Goal: Task Accomplishment & Management: Use online tool/utility

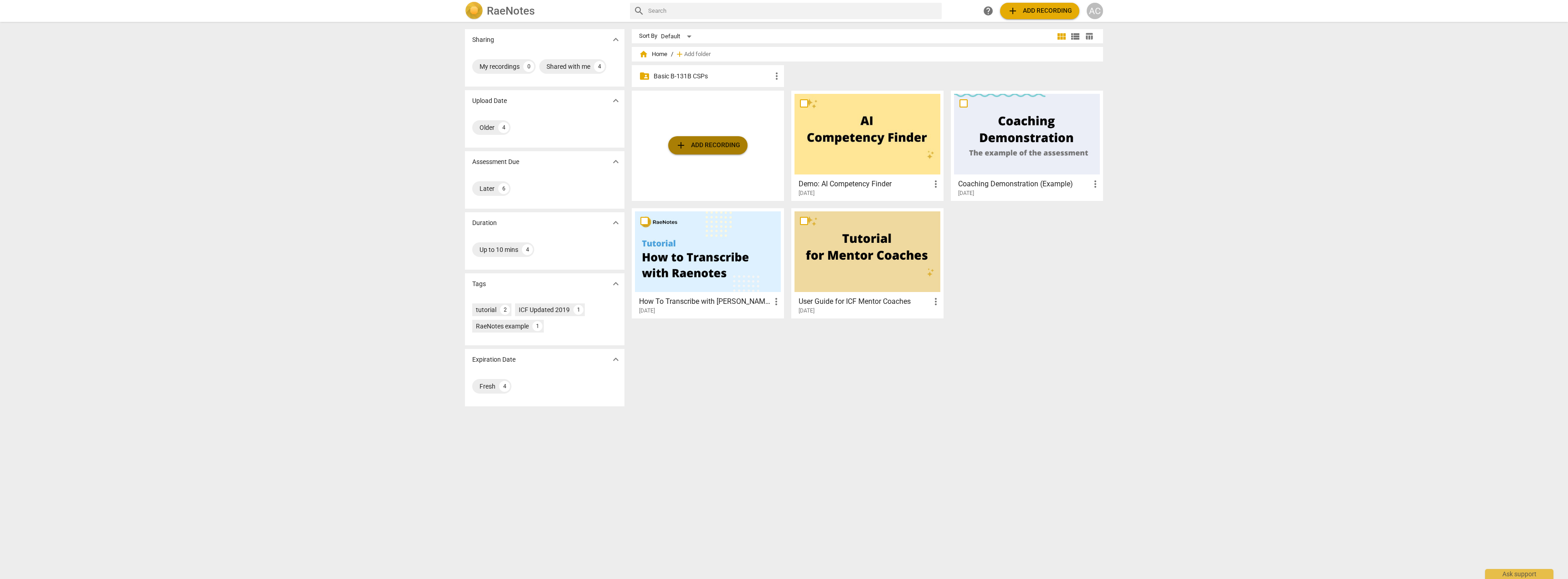
click at [502, 150] on span "add Add recording" at bounding box center [708, 145] width 65 height 11
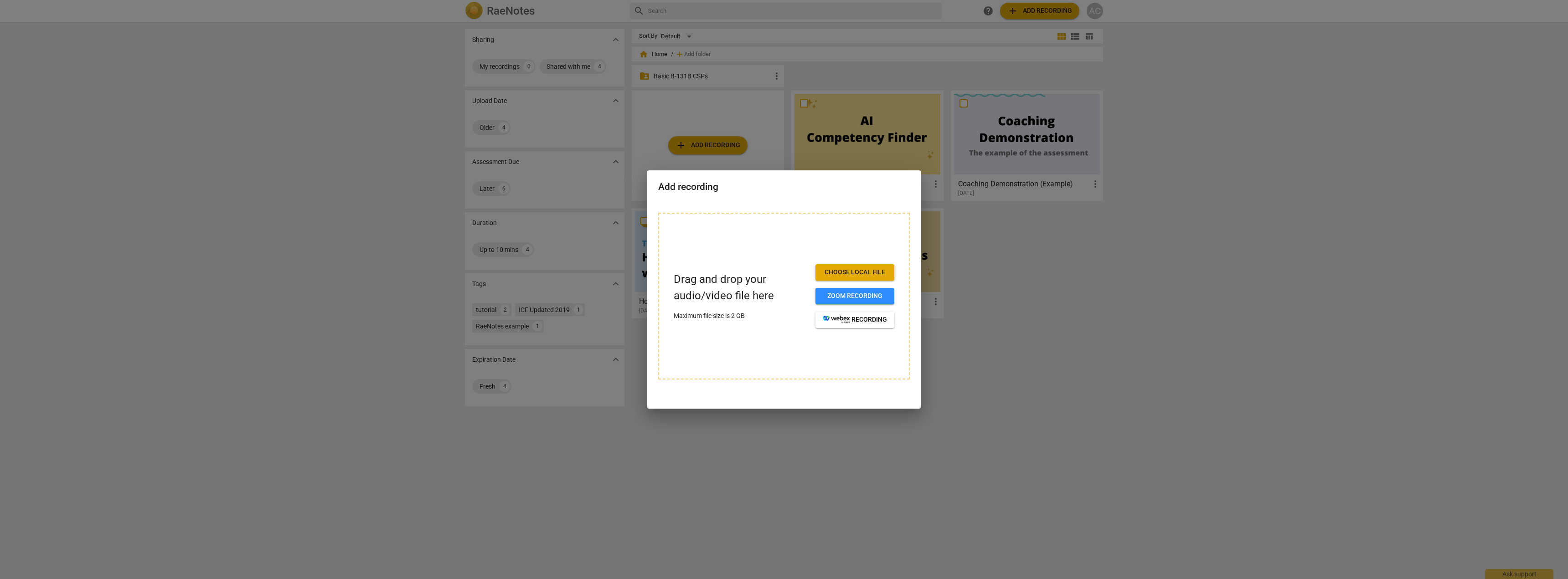
click at [502, 271] on span "Choose local file" at bounding box center [855, 272] width 65 height 9
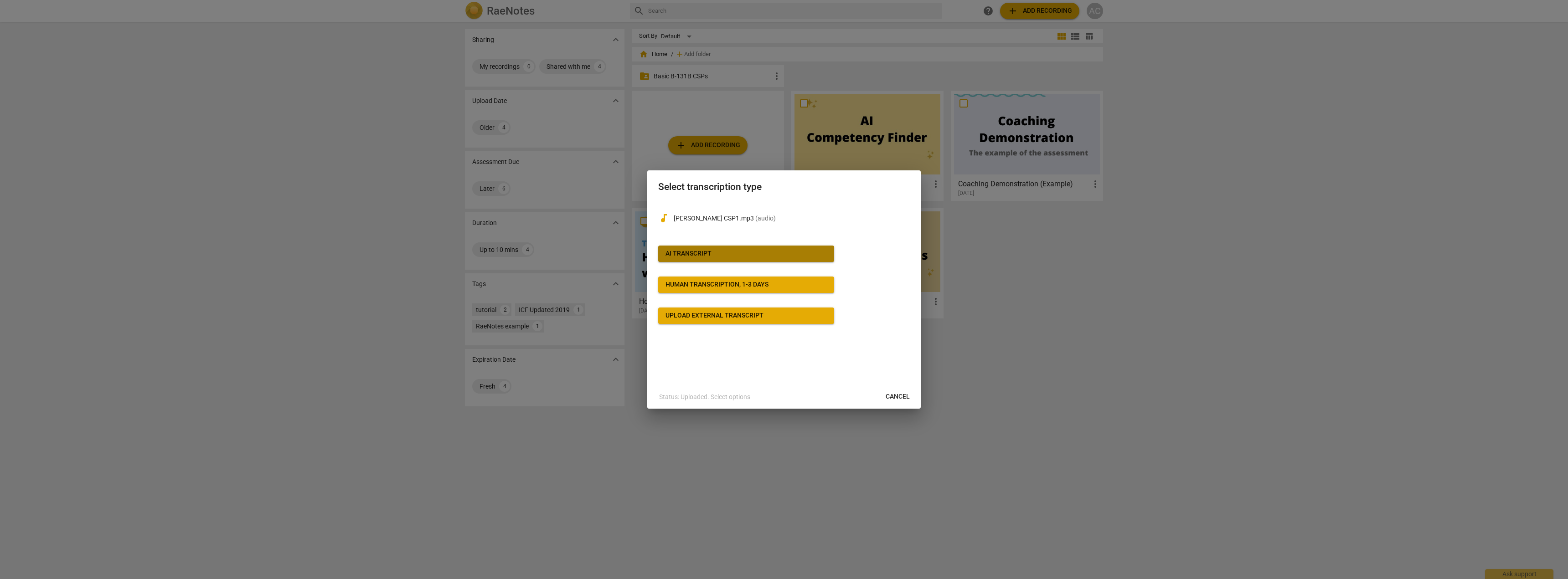
click at [502, 251] on div "AI Transcript" at bounding box center [688, 254] width 46 height 9
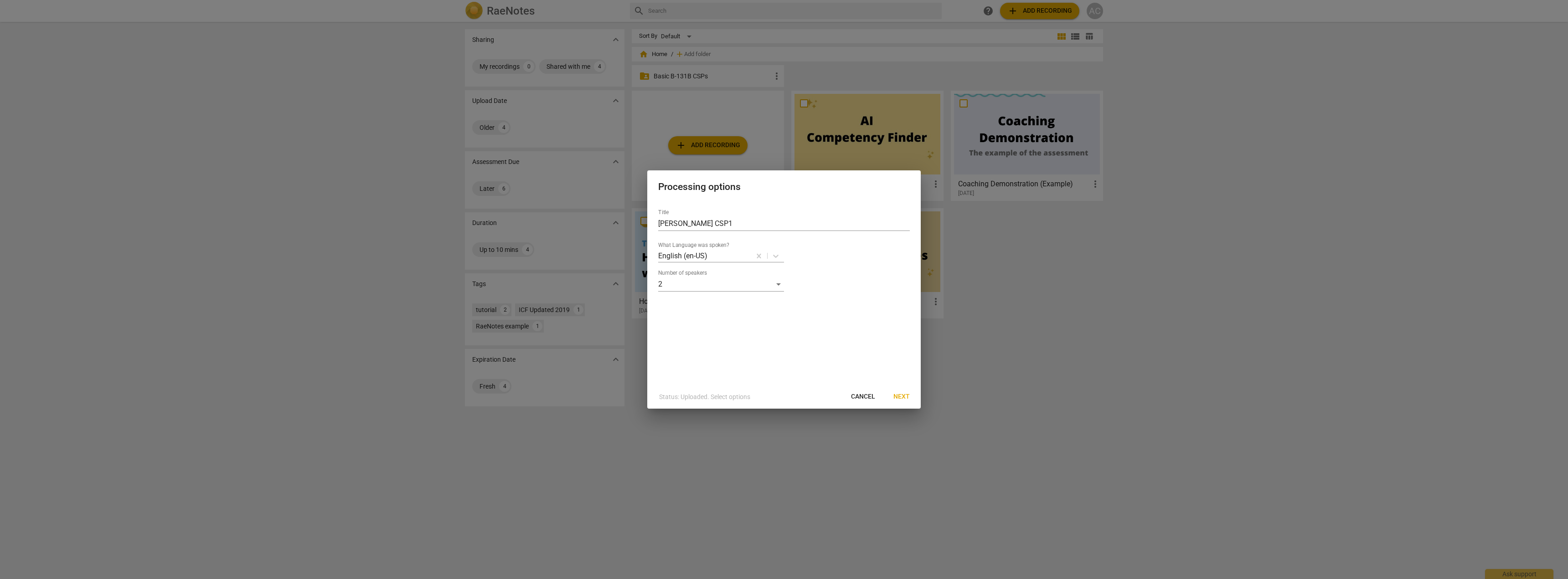
click at [502, 393] on span "Next" at bounding box center [901, 397] width 16 height 9
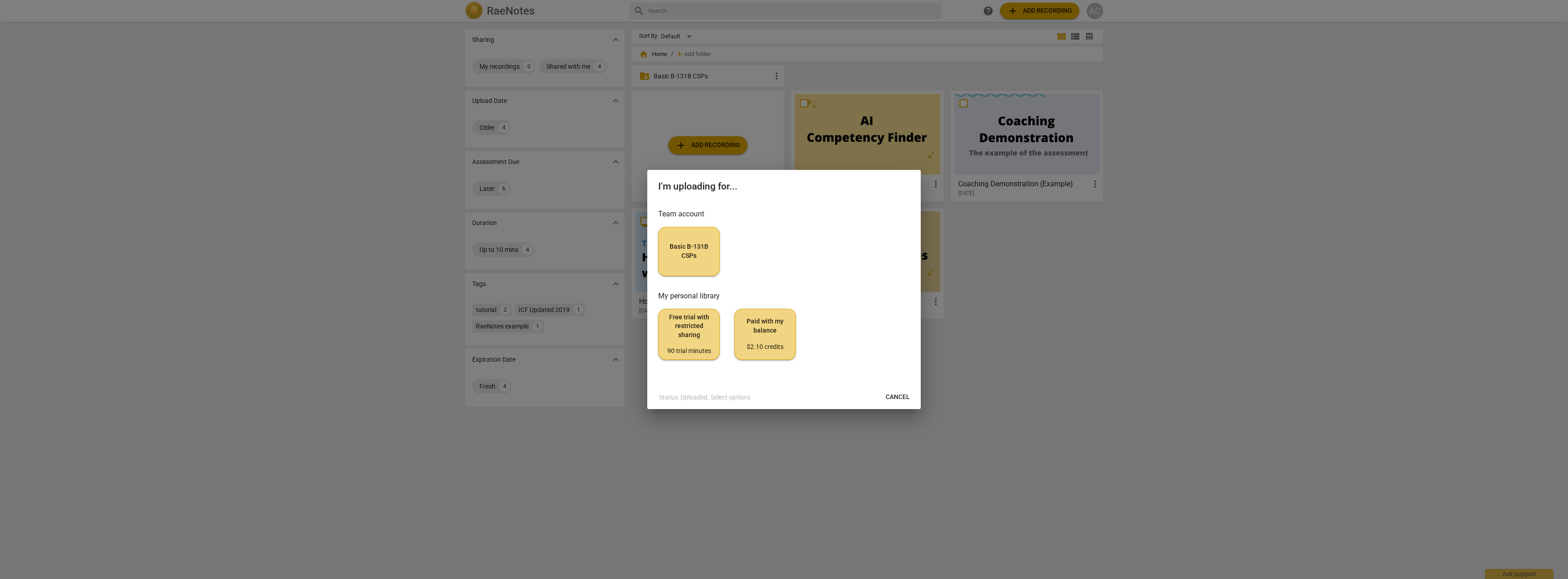
click at [502, 260] on span "Basic B-131B CSPs" at bounding box center [689, 251] width 46 height 18
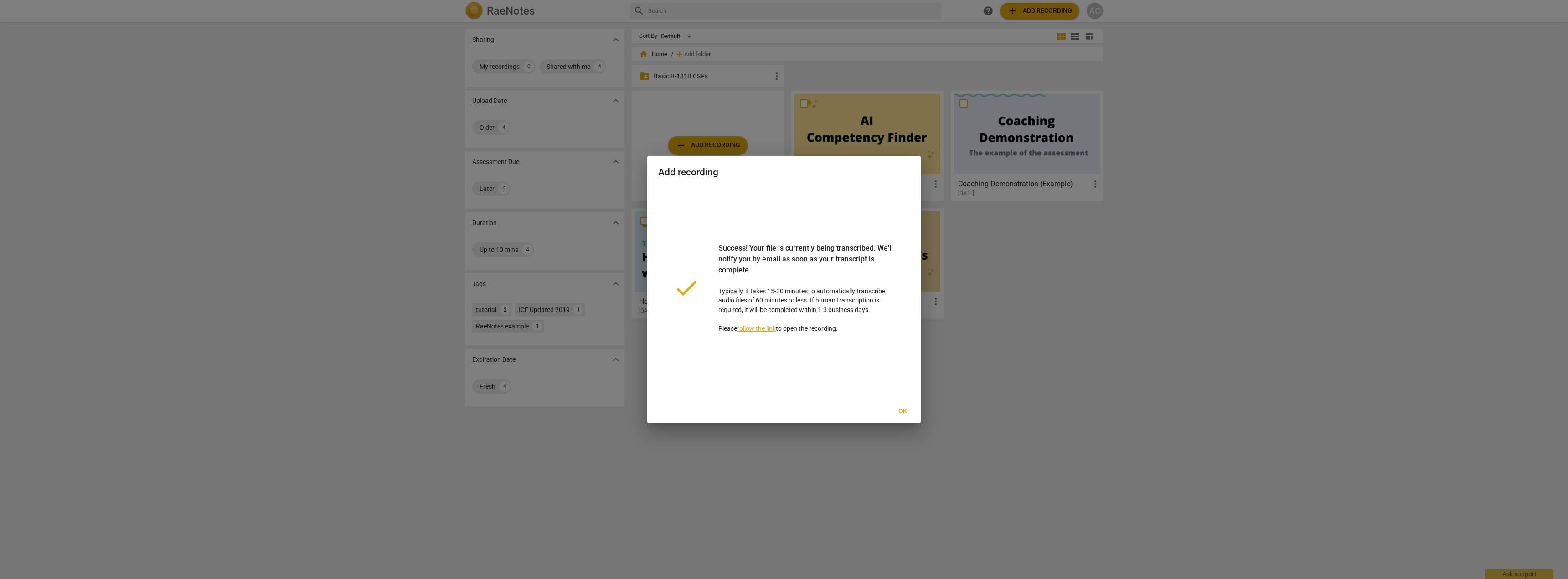
click at [502, 410] on span "Ok" at bounding box center [903, 411] width 15 height 9
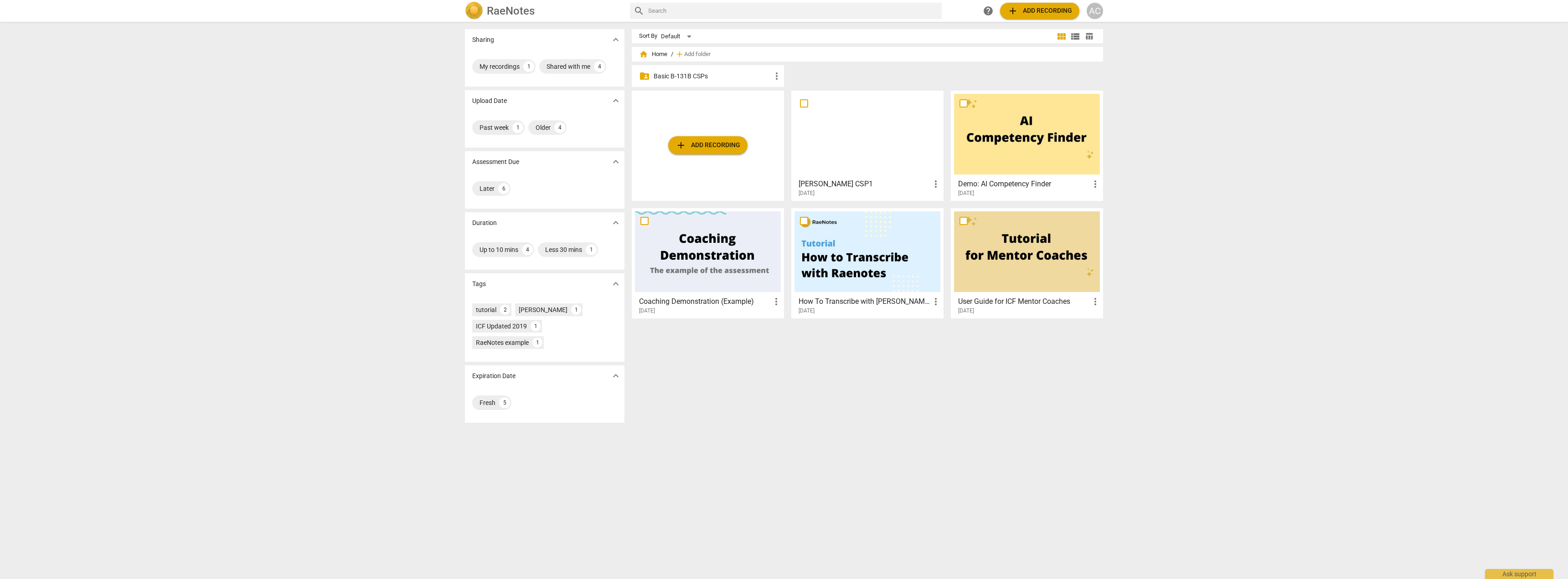
click at [502, 181] on span "more_vert" at bounding box center [936, 184] width 11 height 11
click at [502, 182] on div at bounding box center [784, 290] width 1568 height 579
click at [502, 185] on h3 "[PERSON_NAME] CSP1" at bounding box center [864, 184] width 131 height 11
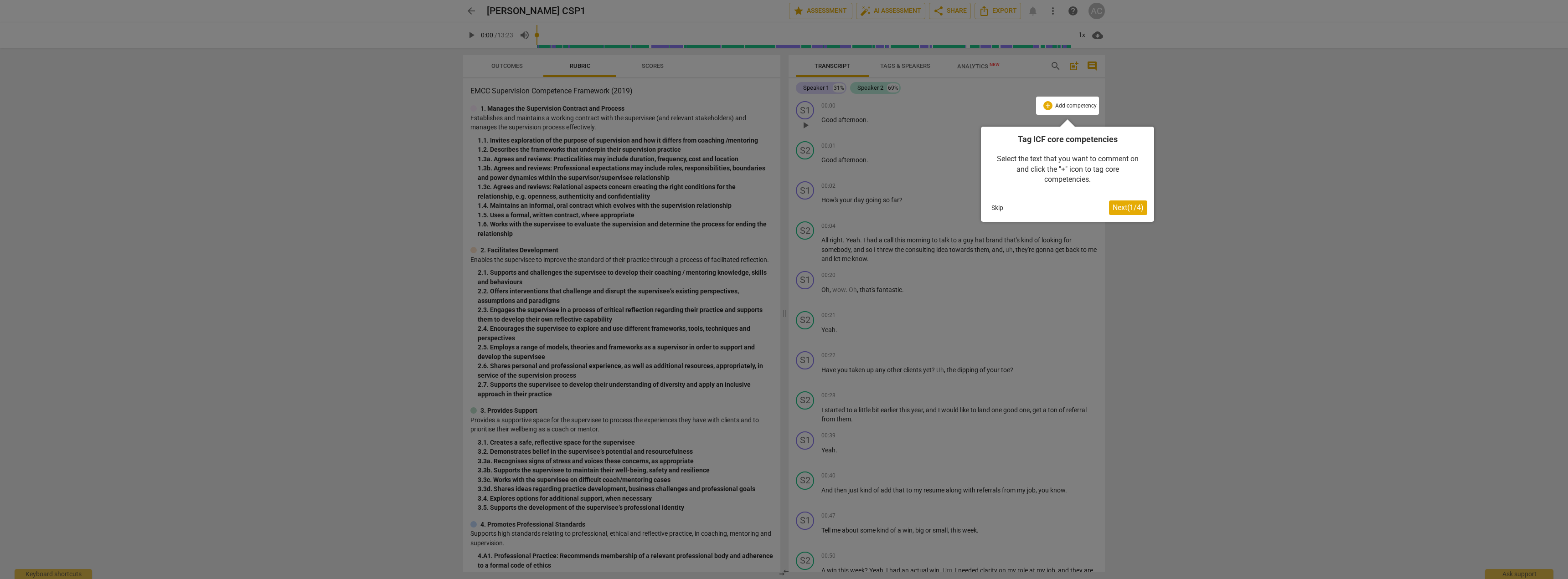
click at [502, 210] on button "Skip" at bounding box center [997, 207] width 19 height 13
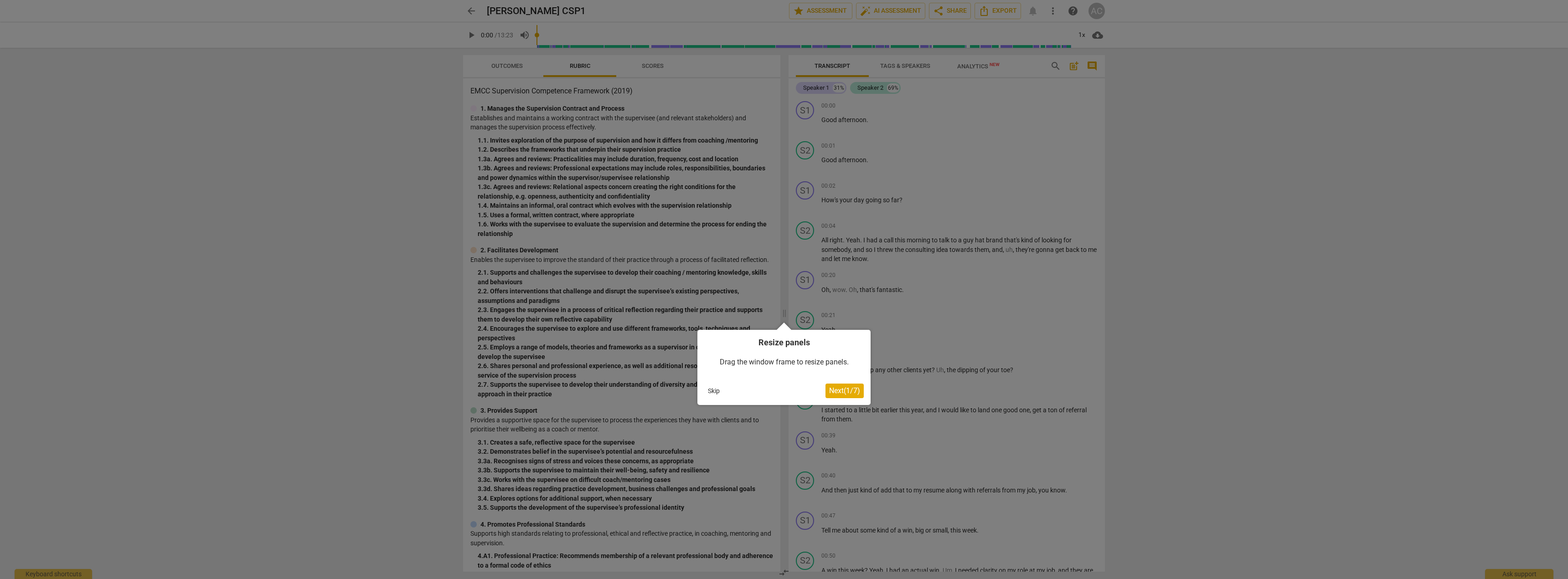
click at [502, 389] on button "Skip" at bounding box center [713, 390] width 19 height 13
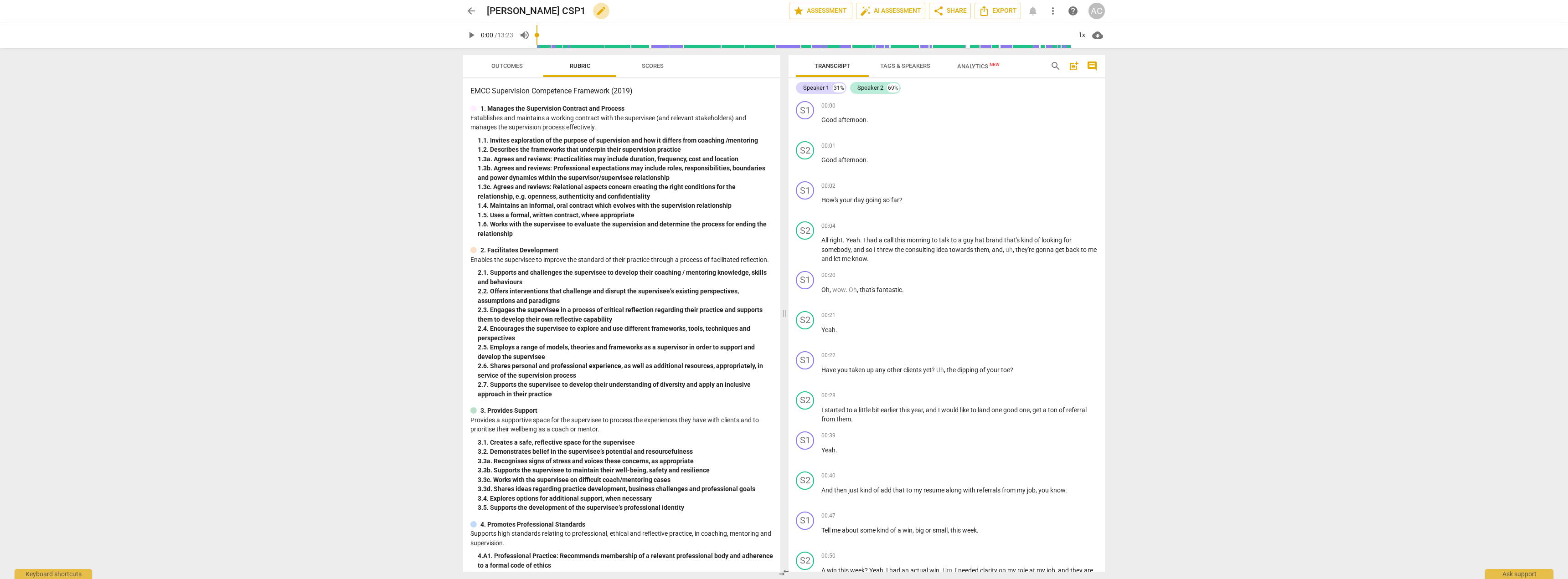
click at [502, 9] on span "edit" at bounding box center [601, 11] width 11 height 11
click at [502, 9] on input "[PERSON_NAME] CSP1" at bounding box center [618, 11] width 262 height 17
click at [502, 9] on input "AndrewCollins_B131B_CSP1" at bounding box center [618, 11] width 262 height 17
type input "AndrewCollins_B131B_CSP1 (Basic)"
click at [502, 241] on span "guy" at bounding box center [968, 240] width 12 height 7
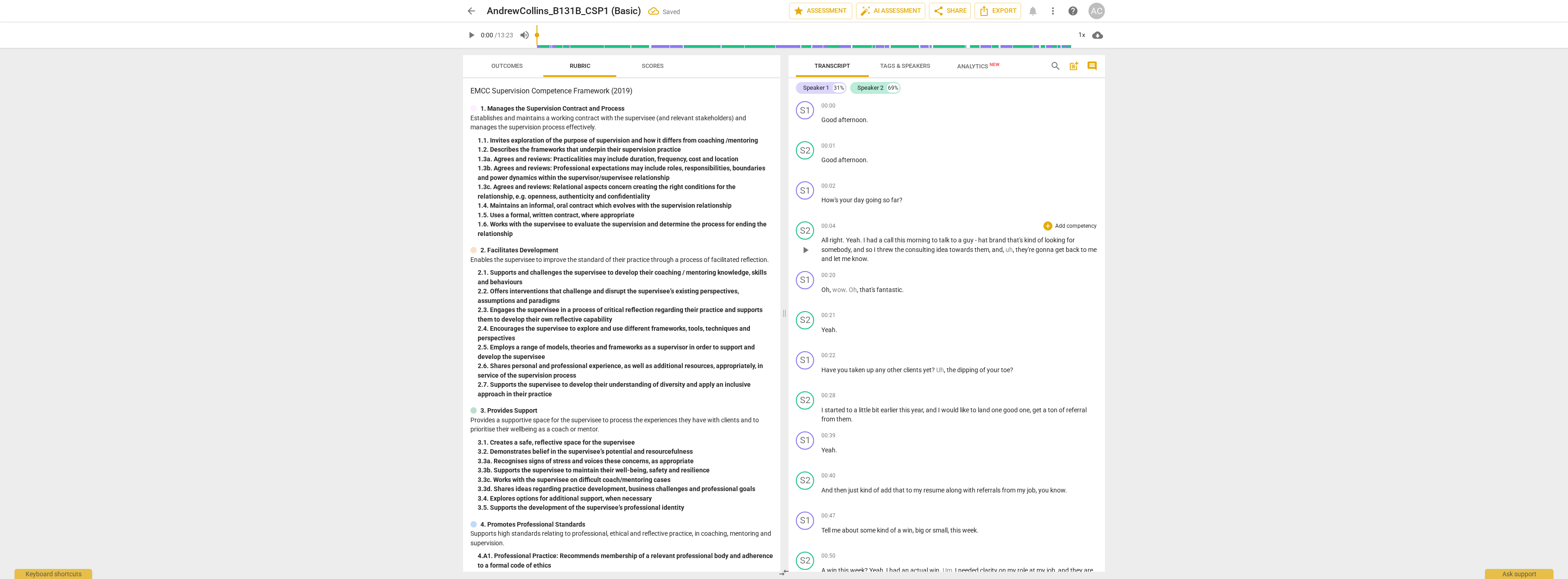
click at [502, 238] on span "brand" at bounding box center [998, 240] width 18 height 7
click at [502, 119] on span "Good" at bounding box center [830, 120] width 17 height 7
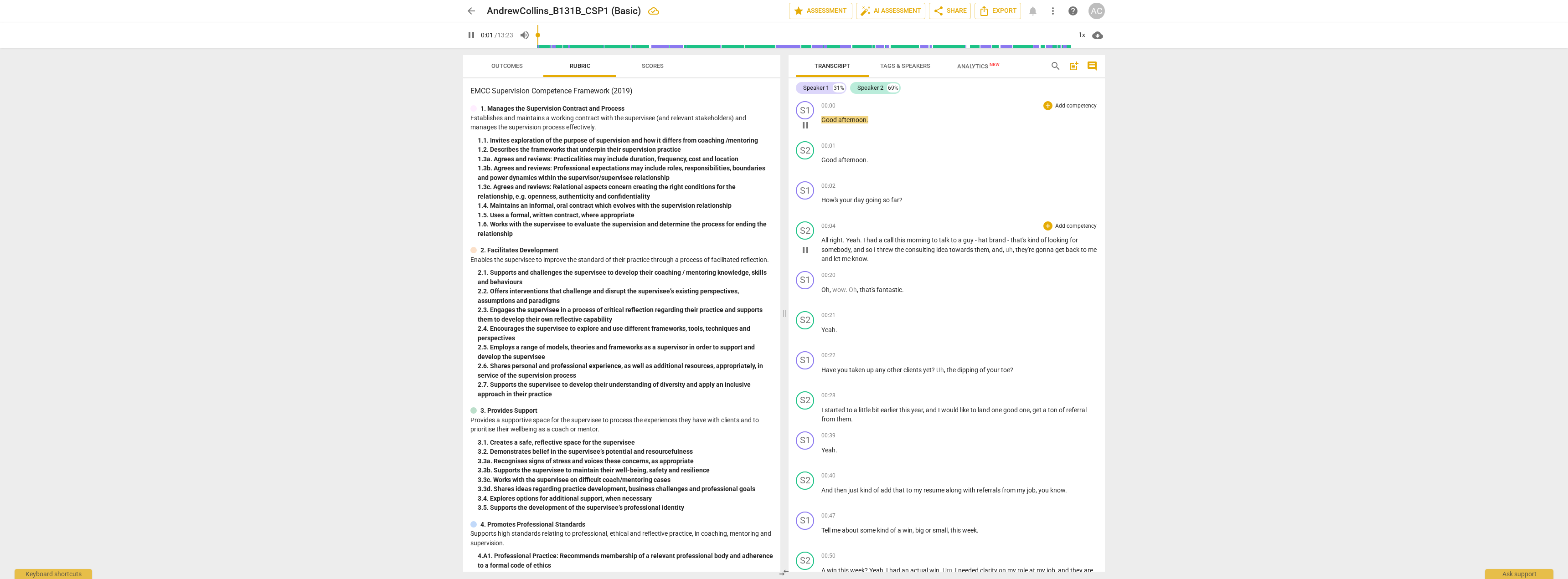
click at [502, 120] on span "Good" at bounding box center [830, 120] width 17 height 7
click at [502, 117] on span "Good" at bounding box center [830, 120] width 17 height 7
click at [473, 35] on span "pause" at bounding box center [471, 35] width 11 height 11
type input "5"
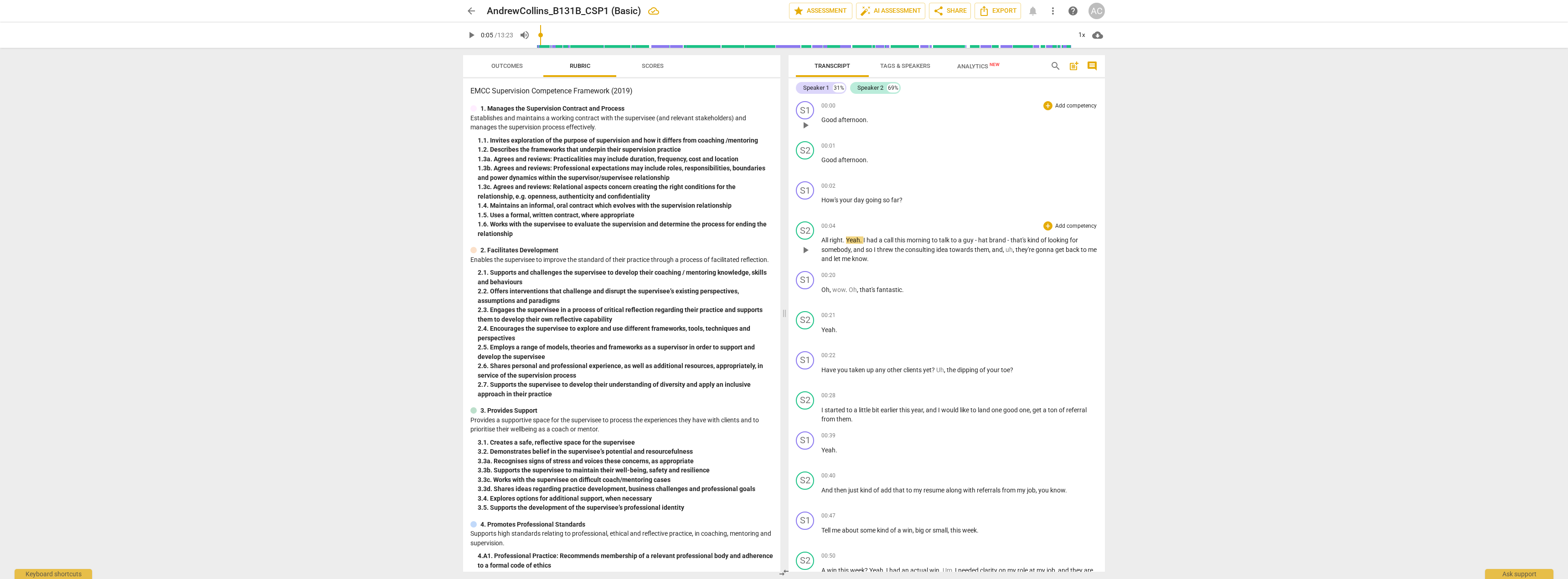
click at [502, 119] on span "Good" at bounding box center [830, 120] width 17 height 7
click at [502, 367] on span "Uh" at bounding box center [940, 370] width 8 height 7
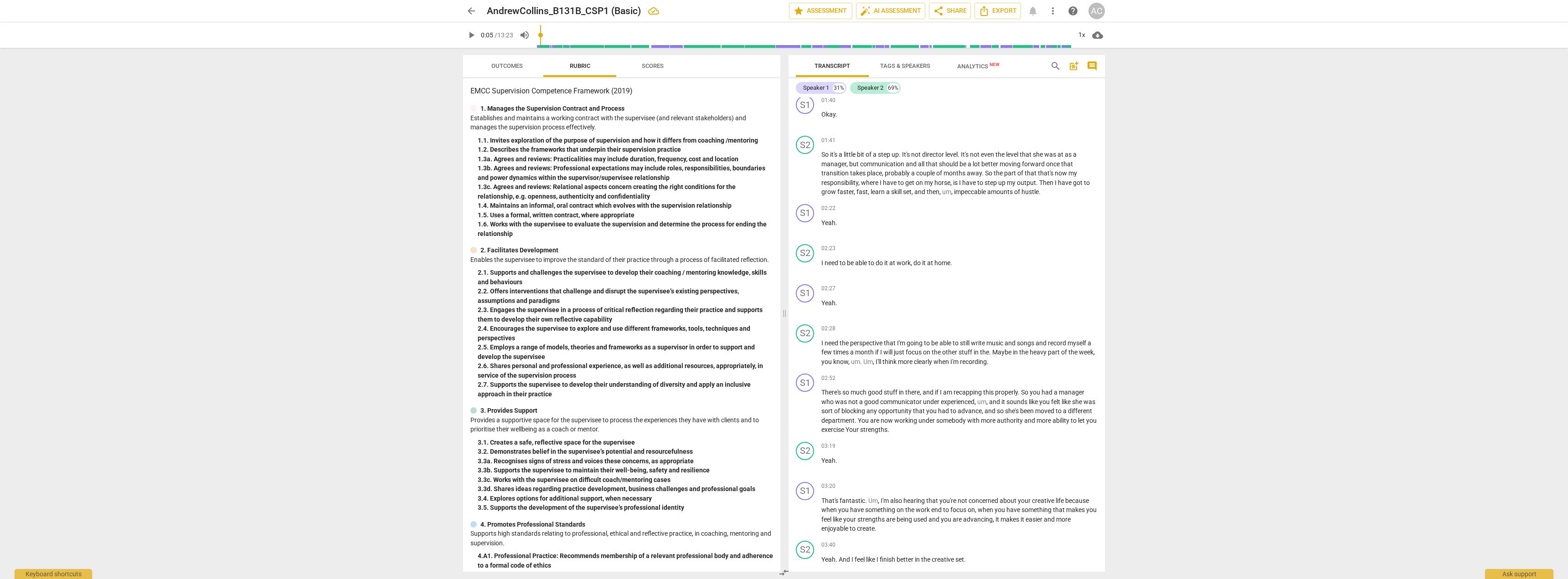
scroll to position [547, 0]
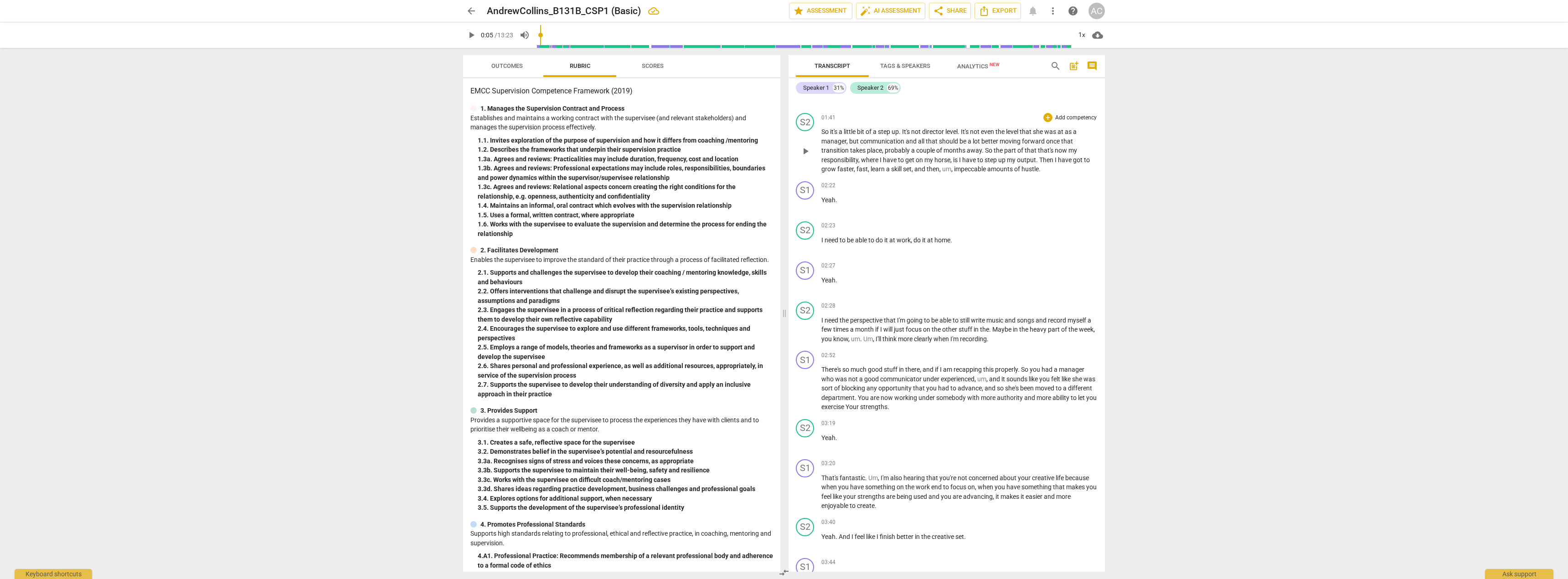
click at [502, 173] on span "," at bounding box center [855, 169] width 2 height 7
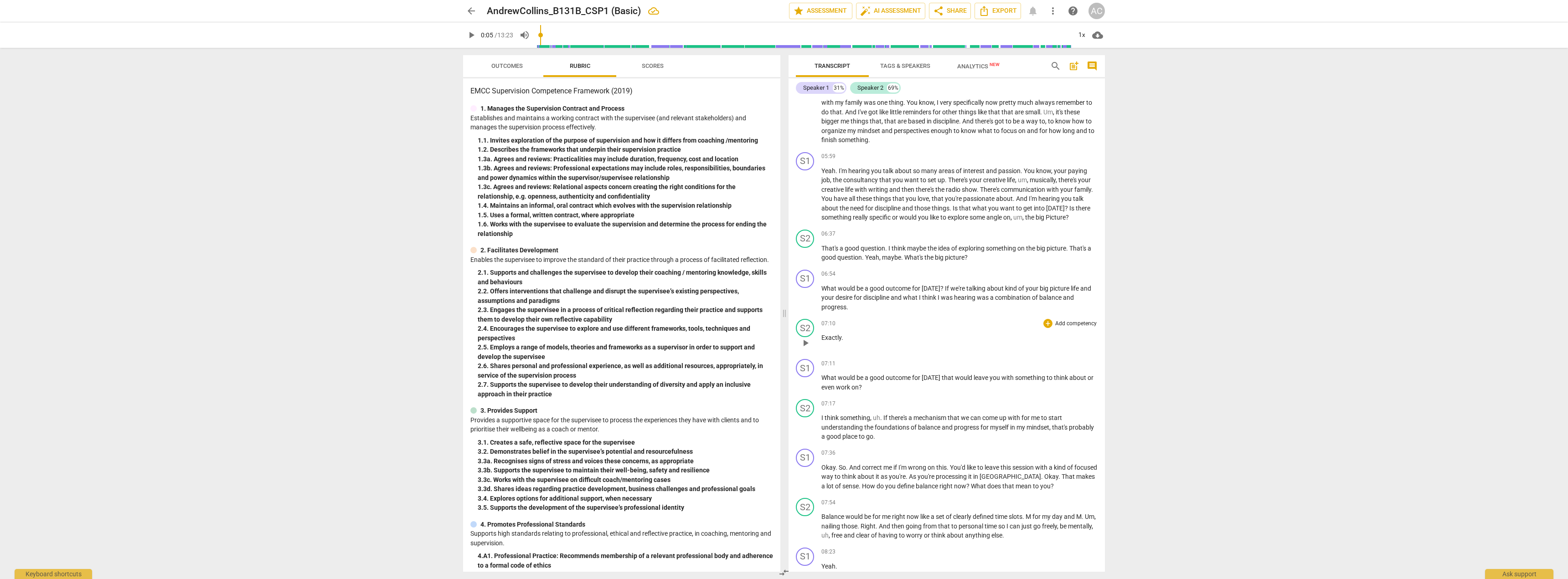
scroll to position [1412, 0]
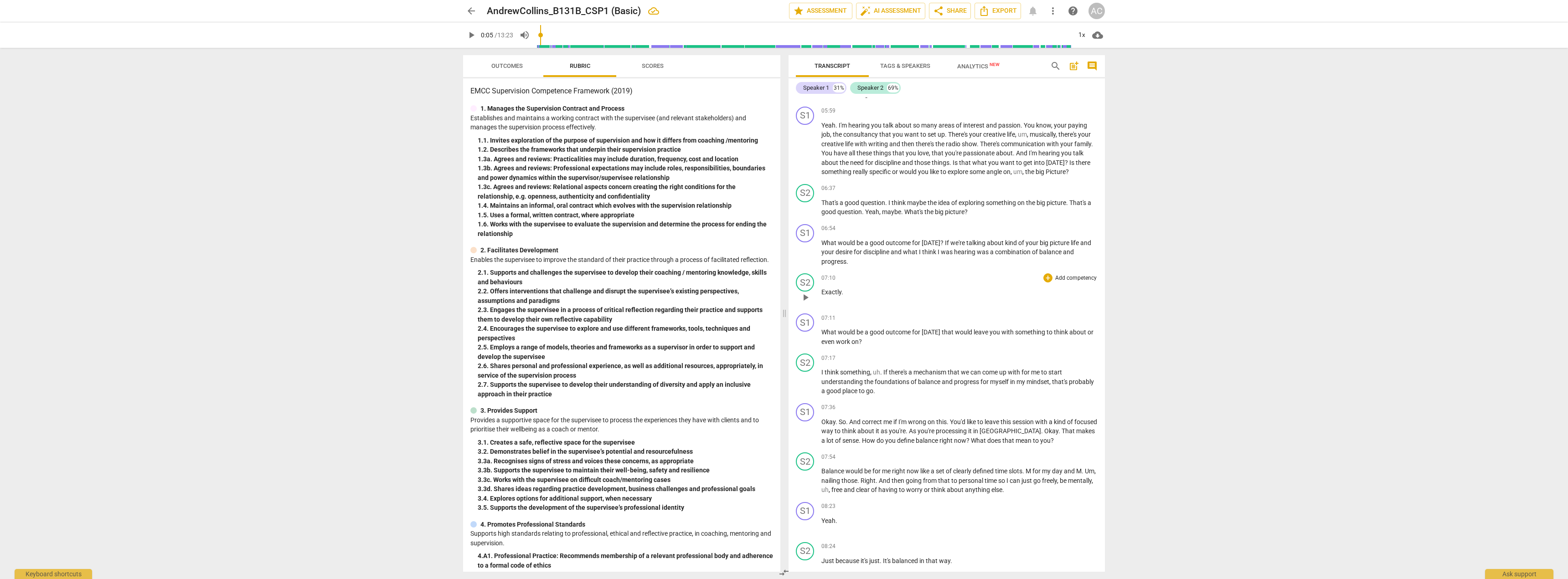
click at [502, 296] on span "Exactly" at bounding box center [831, 292] width 20 height 7
click at [502, 297] on p "Exactly that ." at bounding box center [959, 293] width 276 height 10
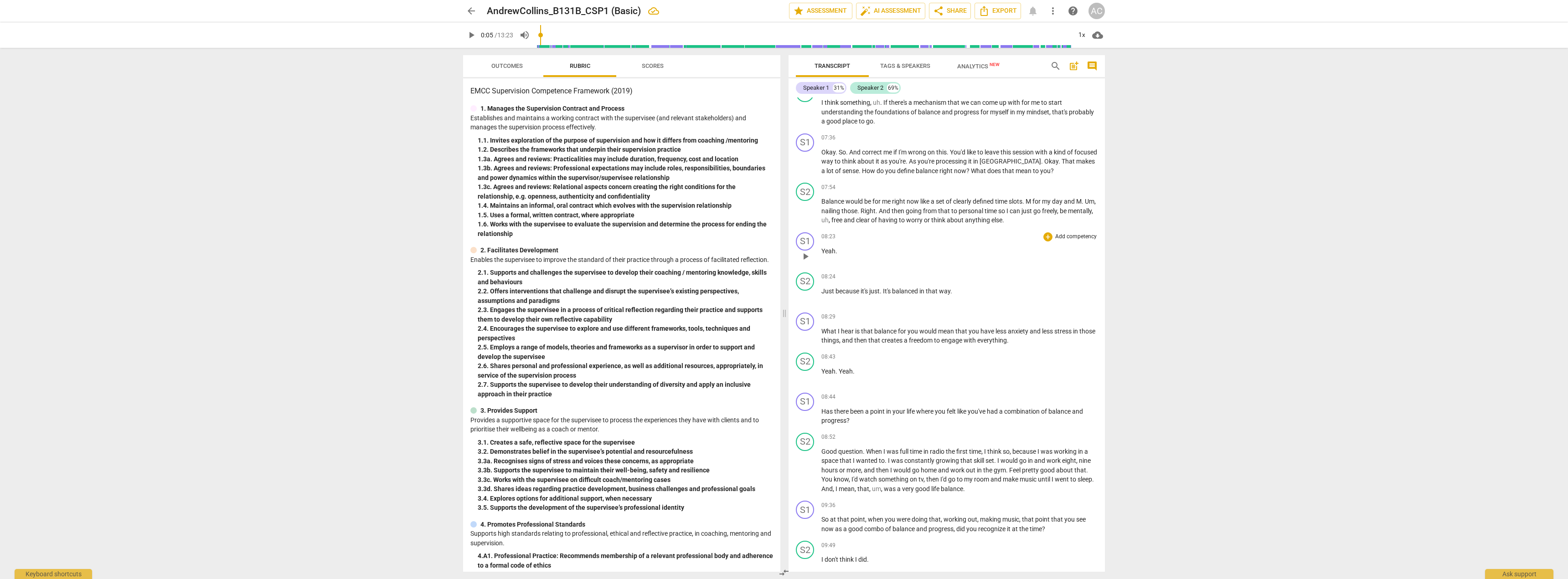
scroll to position [1685, 0]
click at [502, 201] on span "M" at bounding box center [1029, 198] width 7 height 7
click at [502, 201] on span "." at bounding box center [1073, 198] width 3 height 7
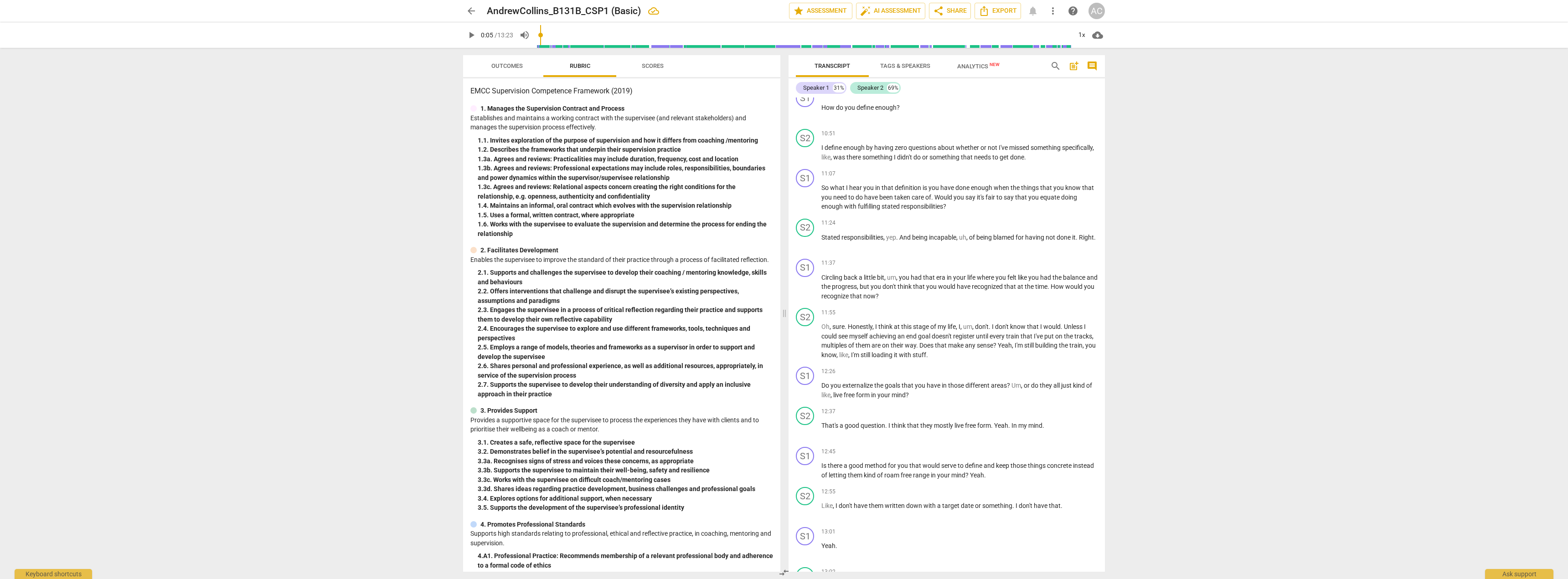
scroll to position [2323, 0]
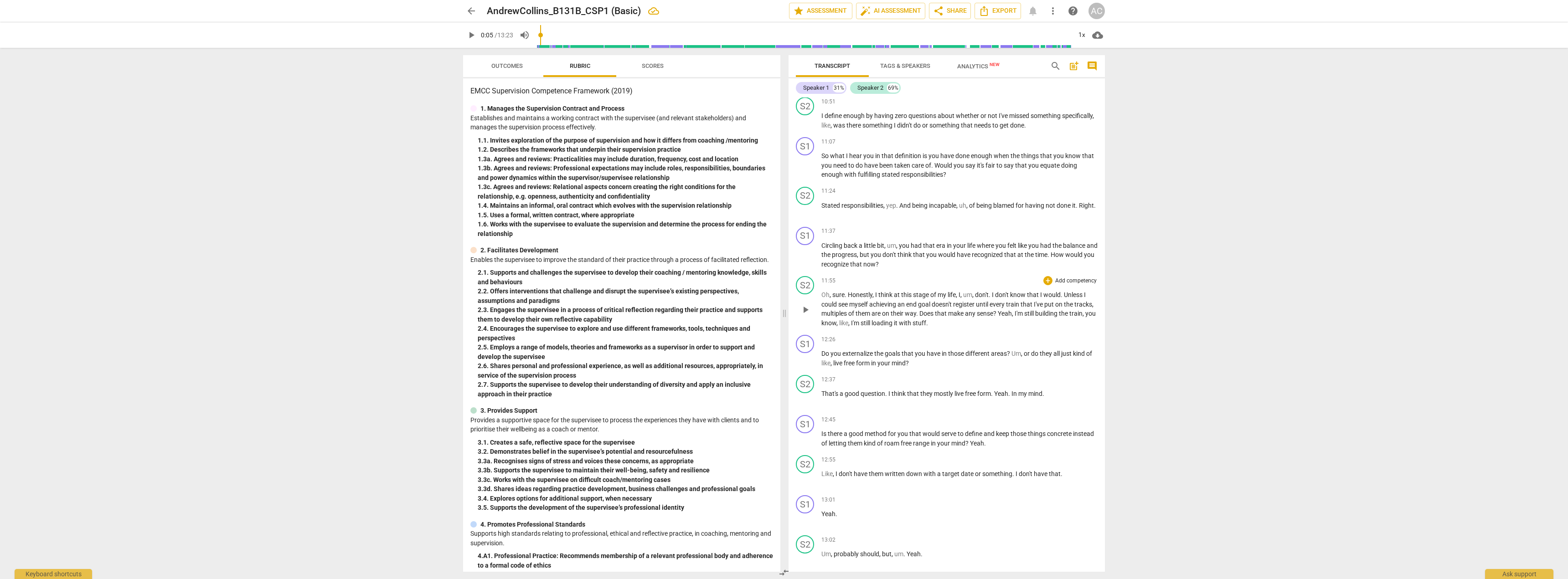
click at [502, 298] on span "sure" at bounding box center [838, 295] width 12 height 7
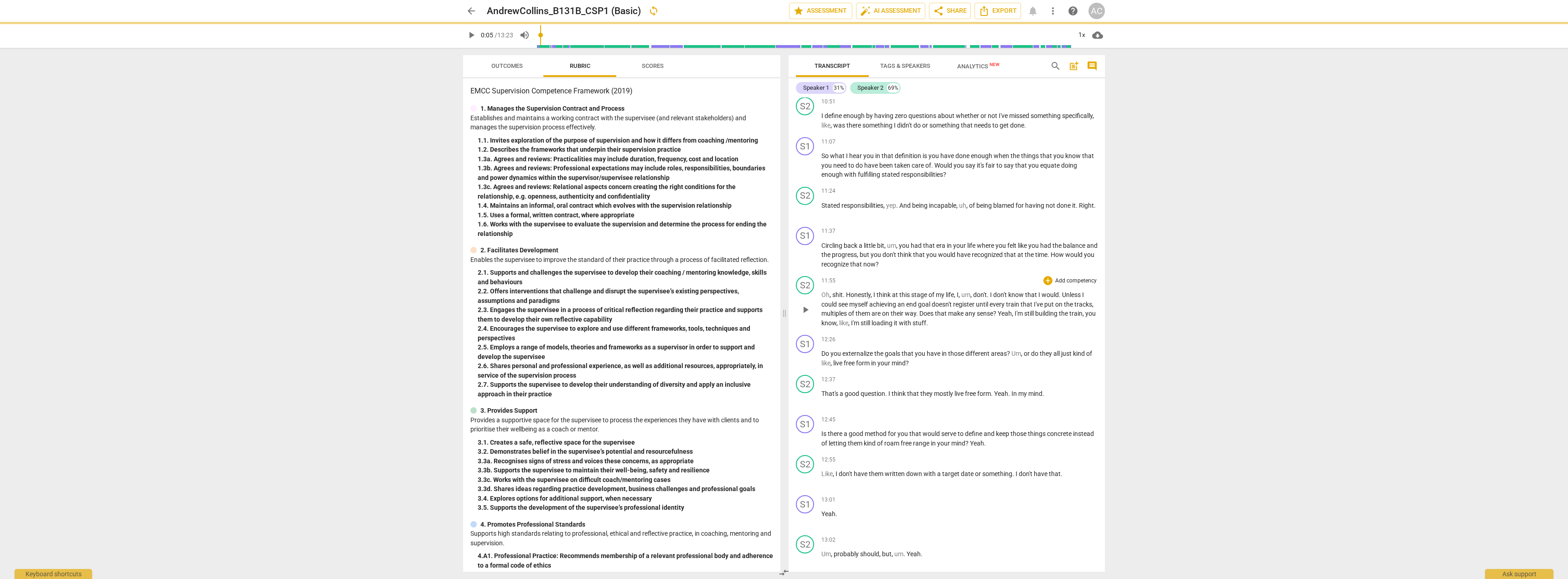
click at [502, 327] on span "loading" at bounding box center [883, 323] width 23 height 7
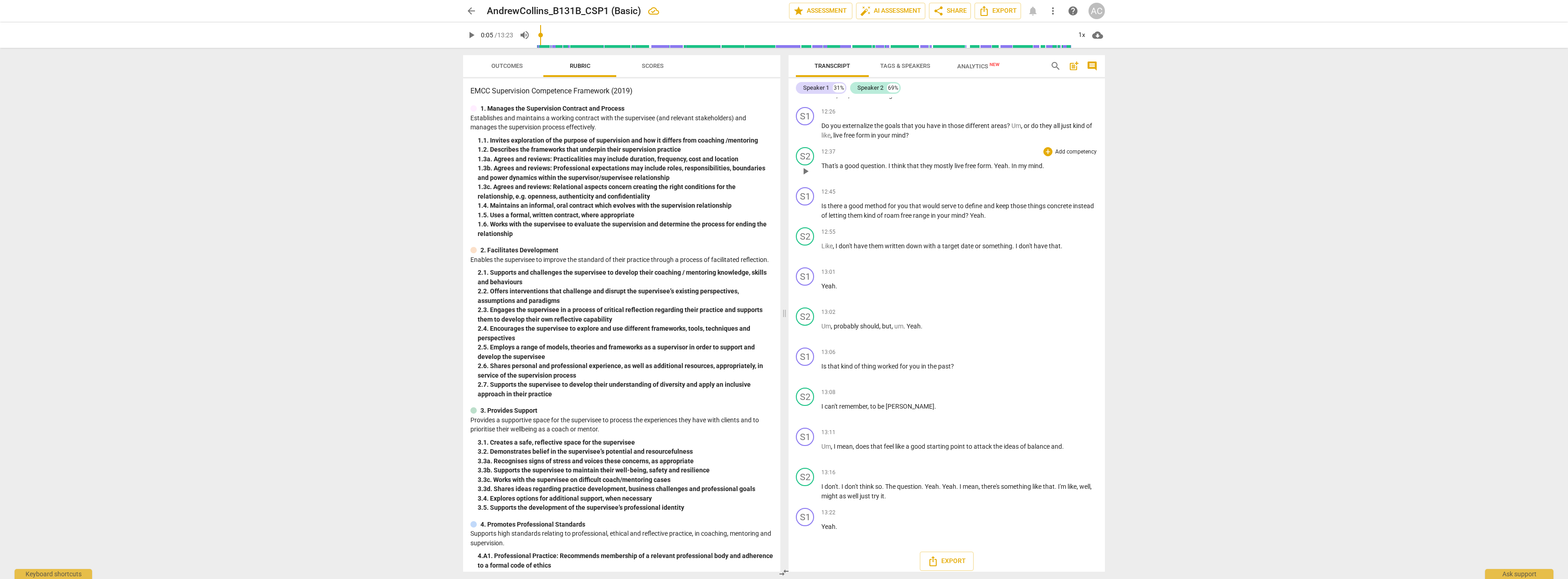
scroll to position [2567, 0]
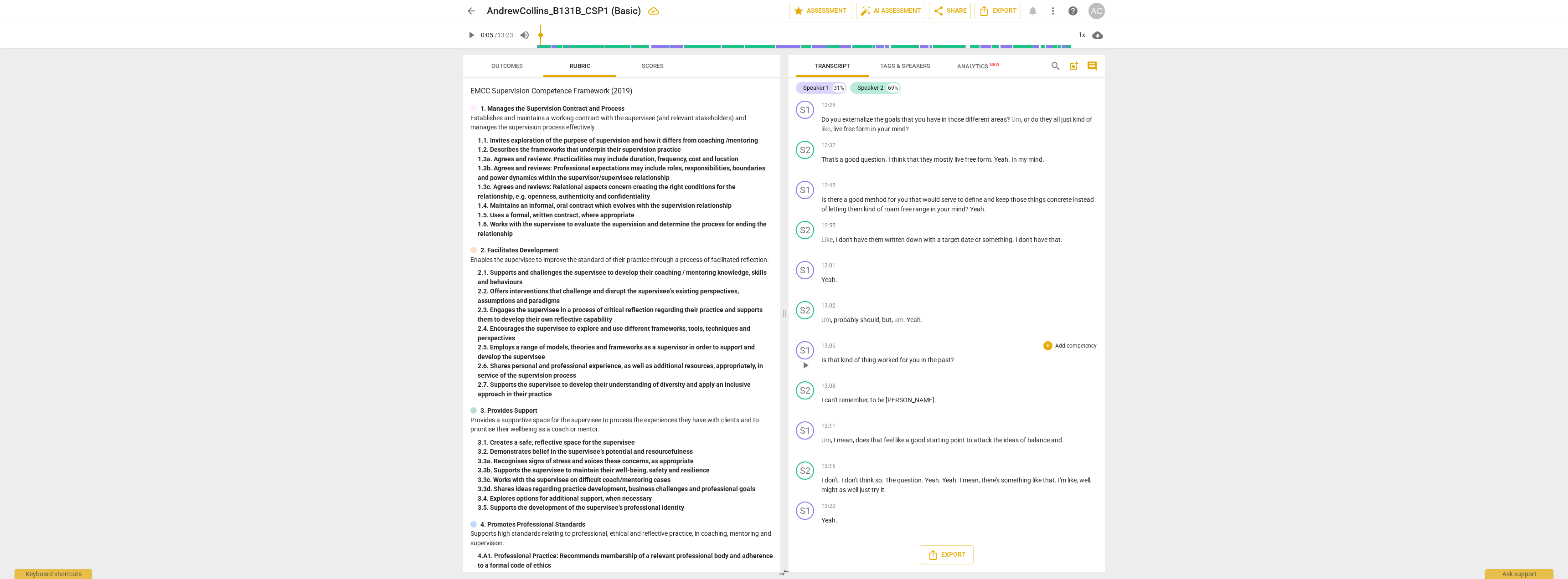
click at [502, 361] on span "that" at bounding box center [835, 360] width 13 height 7
click at [502, 360] on span "Is" at bounding box center [824, 360] width 6 height 7
click at [502, 356] on div "arrow_back AndrewCollins_B131B_CSP1 (Basic) Saved edit star Assessment auto_fix…" at bounding box center [784, 290] width 1568 height 579
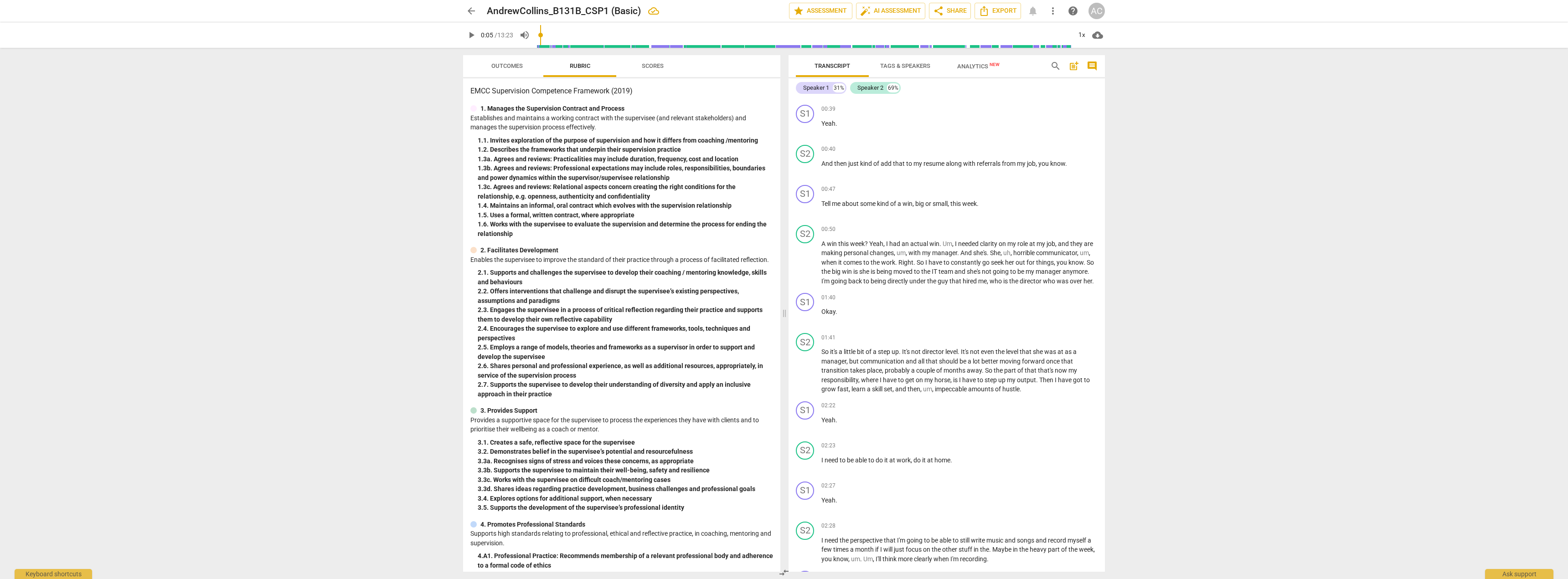
scroll to position [107, 0]
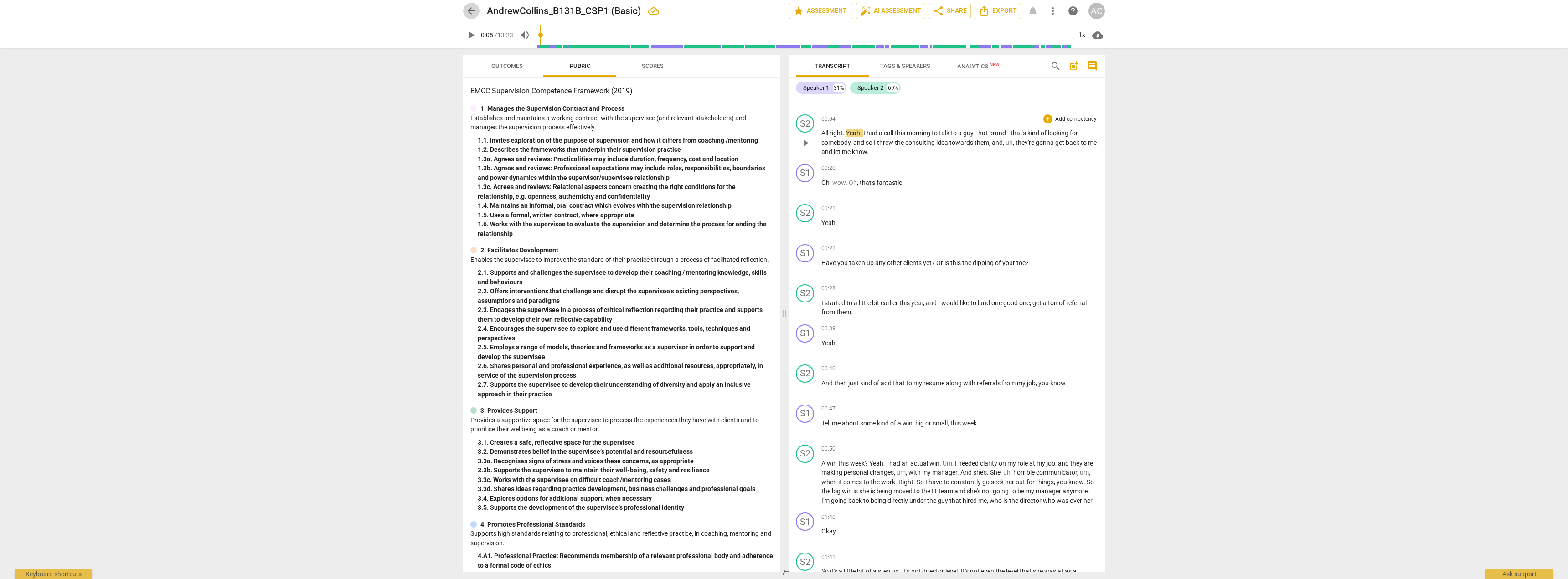
click at [466, 10] on span "arrow_back" at bounding box center [471, 11] width 11 height 11
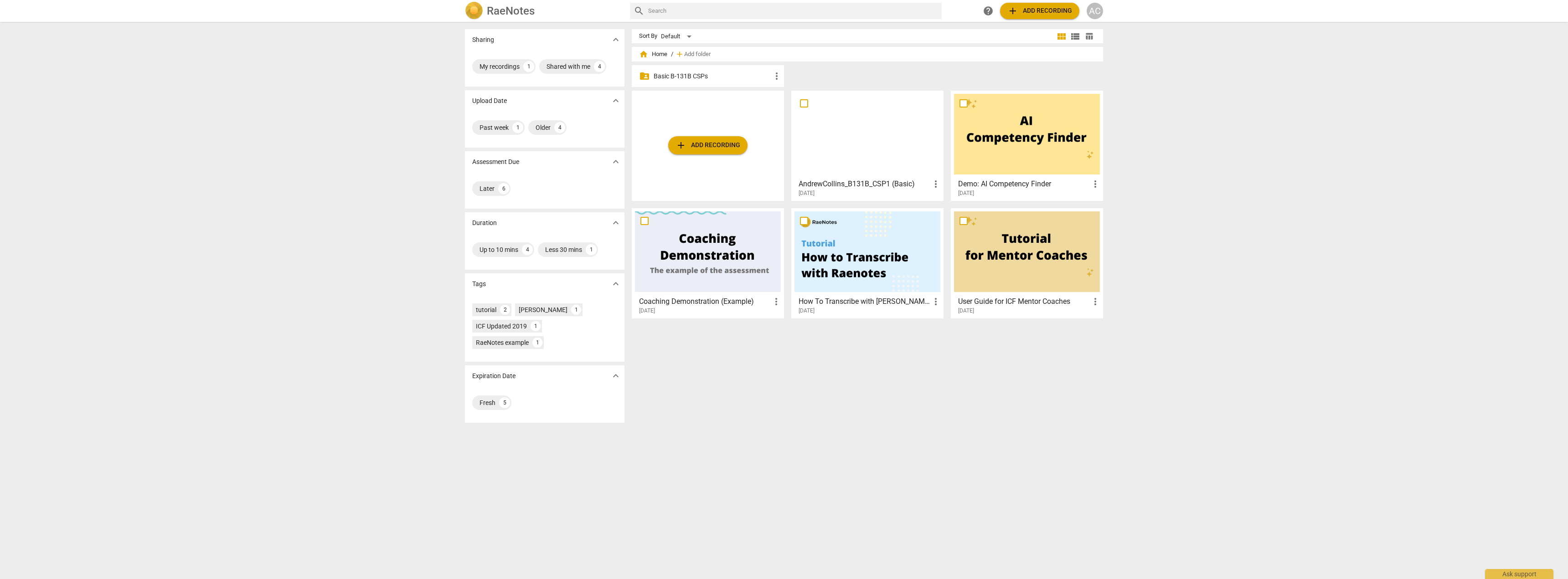
click at [502, 77] on p "Basic B-131B CSPs" at bounding box center [712, 77] width 117 height 10
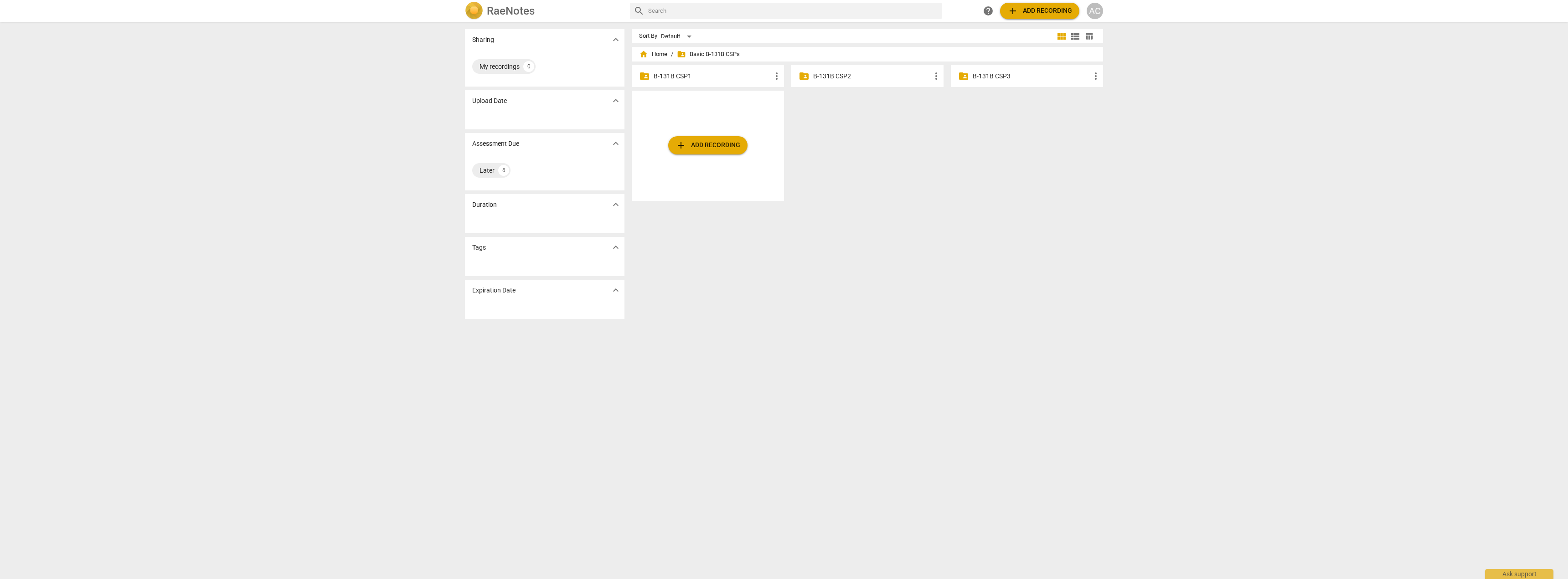
click at [502, 78] on p "B-131B CSP1" at bounding box center [712, 77] width 117 height 10
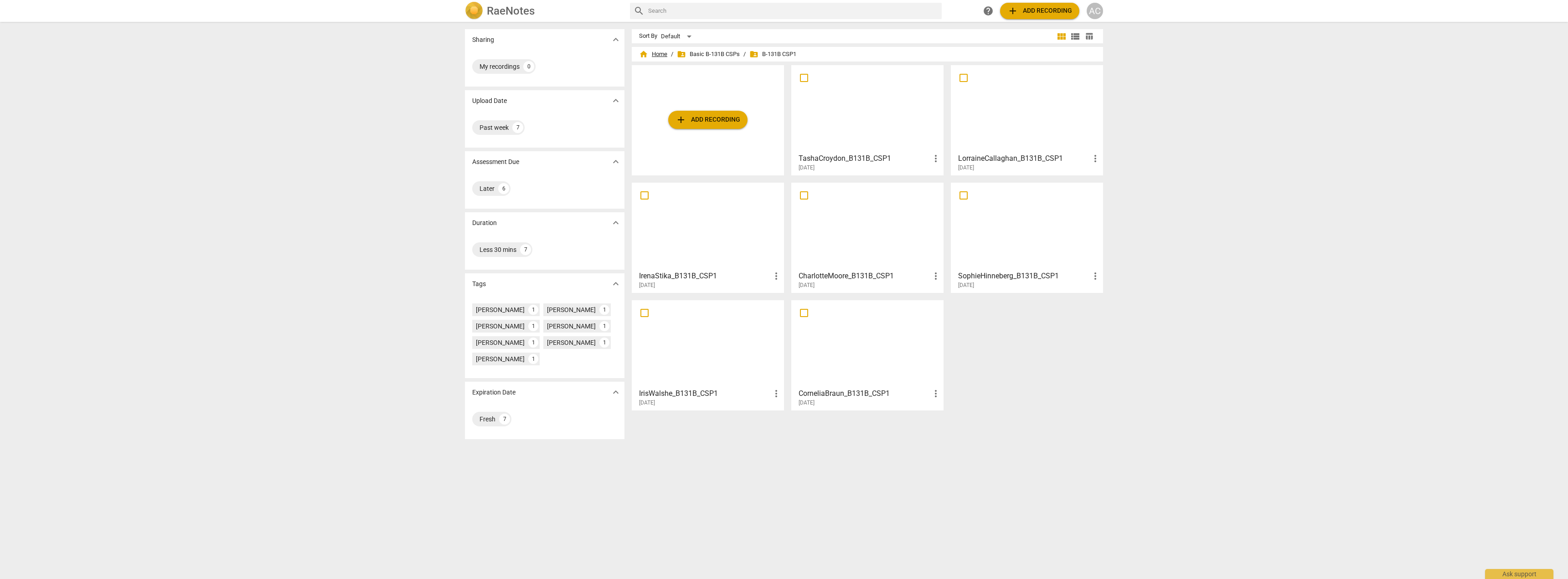
click at [502, 50] on span "home Home" at bounding box center [653, 54] width 28 height 9
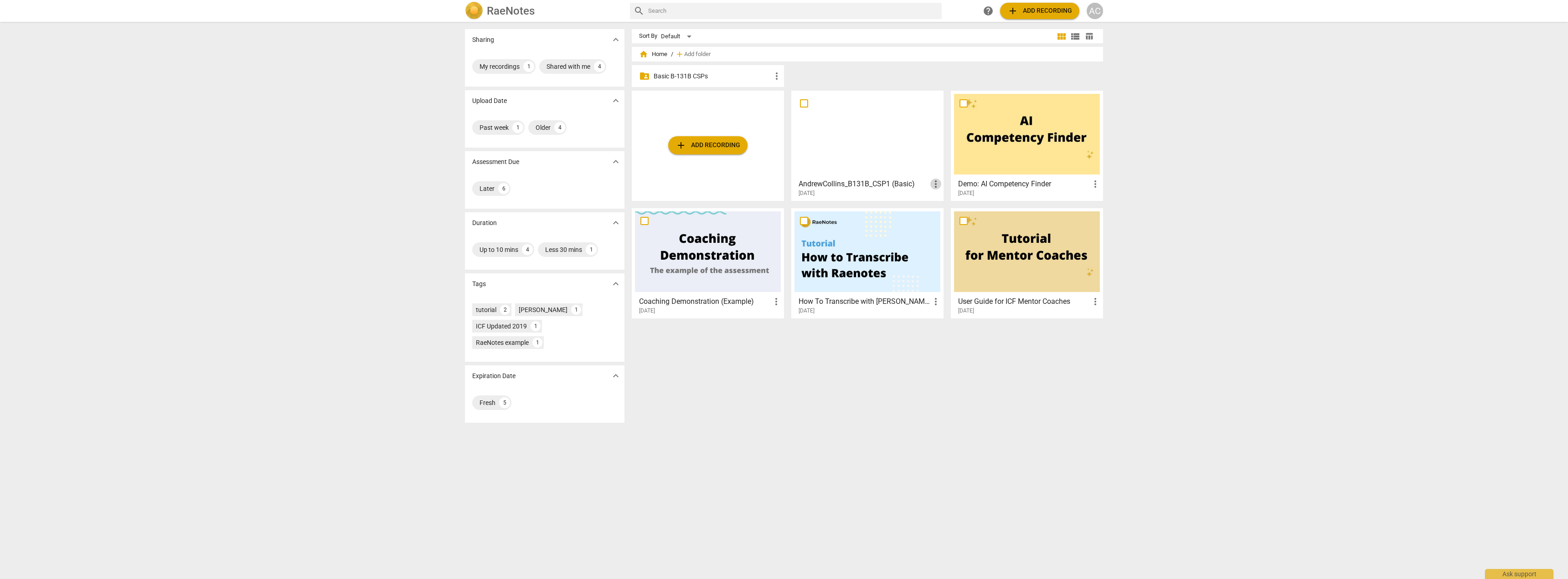
click at [502, 184] on span "more_vert" at bounding box center [936, 184] width 11 height 11
click at [502, 69] on div at bounding box center [784, 290] width 1568 height 579
click at [502, 75] on p "Basic B-131B CSPs" at bounding box center [712, 77] width 117 height 10
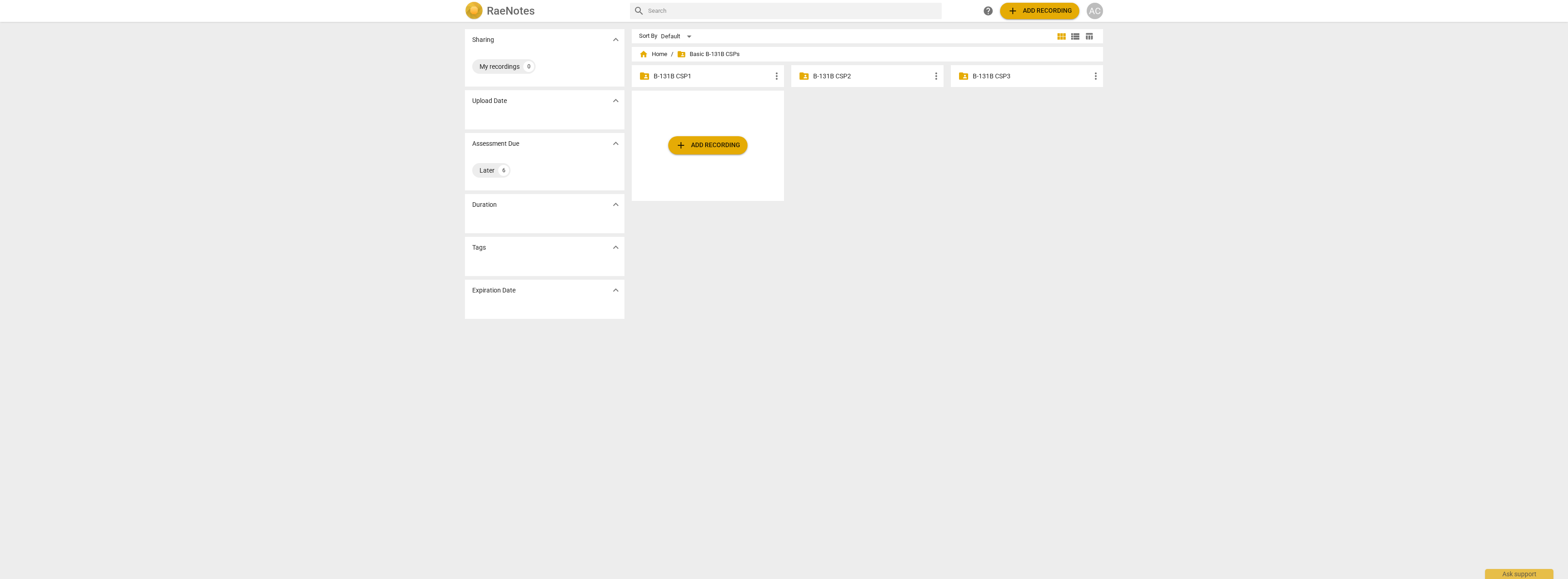
click at [502, 81] on div "folder_shared B-131B CSP1 more_vert" at bounding box center [708, 76] width 152 height 22
click at [502, 71] on div "folder_shared B-131B CSP1 more_vert" at bounding box center [708, 76] width 152 height 22
click at [502, 74] on p "B-131B CSP1" at bounding box center [712, 77] width 117 height 10
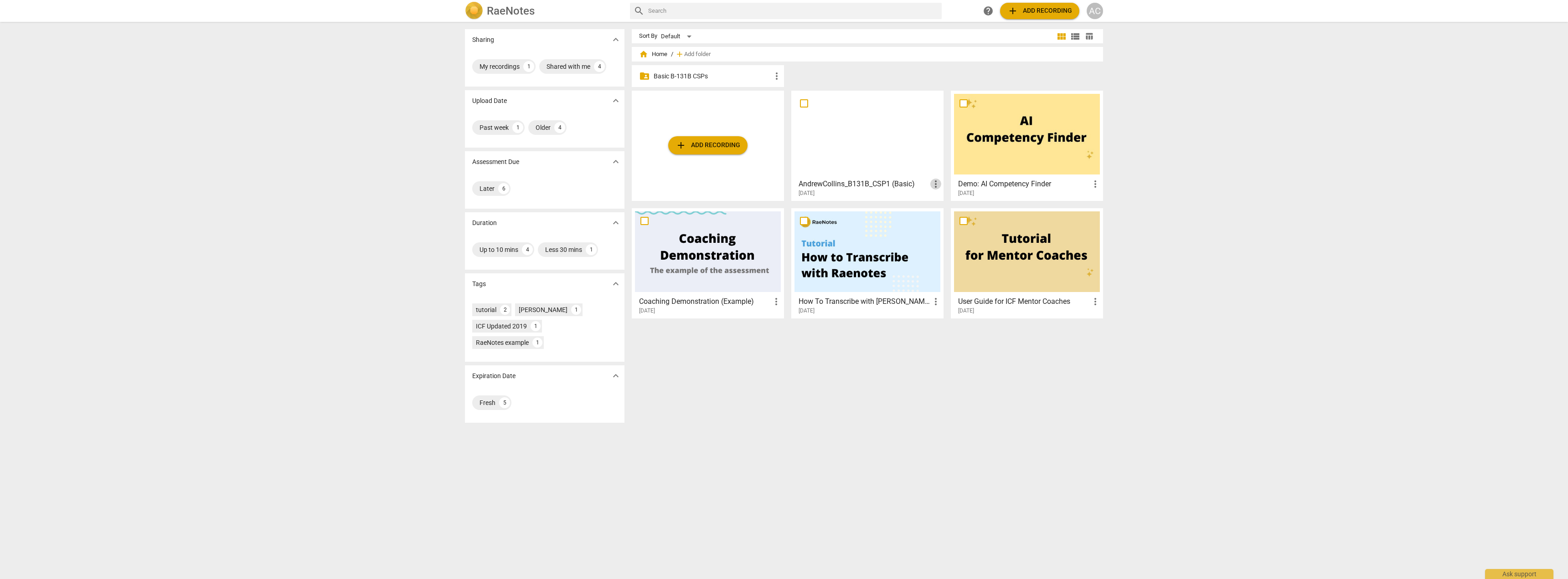
click at [502, 185] on span "more_vert" at bounding box center [936, 184] width 11 height 11
click at [502, 182] on li "Move" at bounding box center [945, 184] width 35 height 22
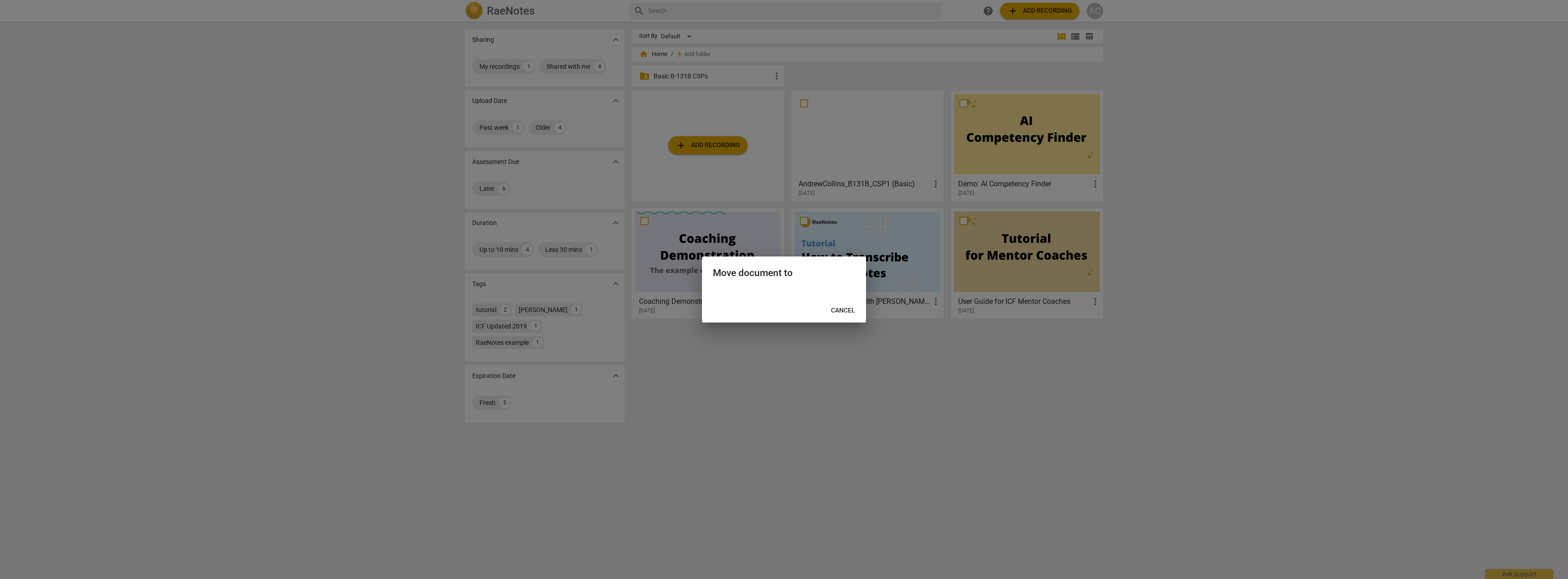
click at [502, 273] on h2 "Move document to" at bounding box center [784, 273] width 142 height 12
click at [502, 291] on div at bounding box center [784, 293] width 164 height 11
click at [502, 438] on div at bounding box center [784, 290] width 1568 height 579
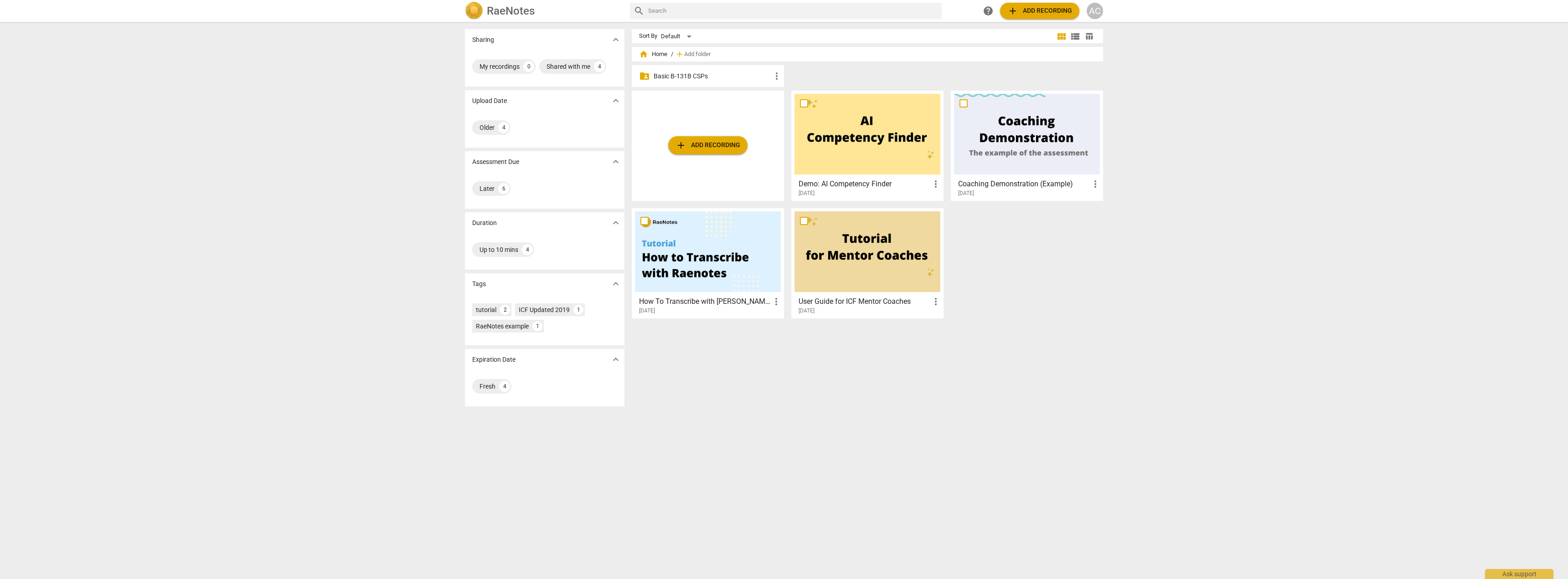
click at [502, 78] on p "Basic B-131B CSPs" at bounding box center [712, 77] width 117 height 10
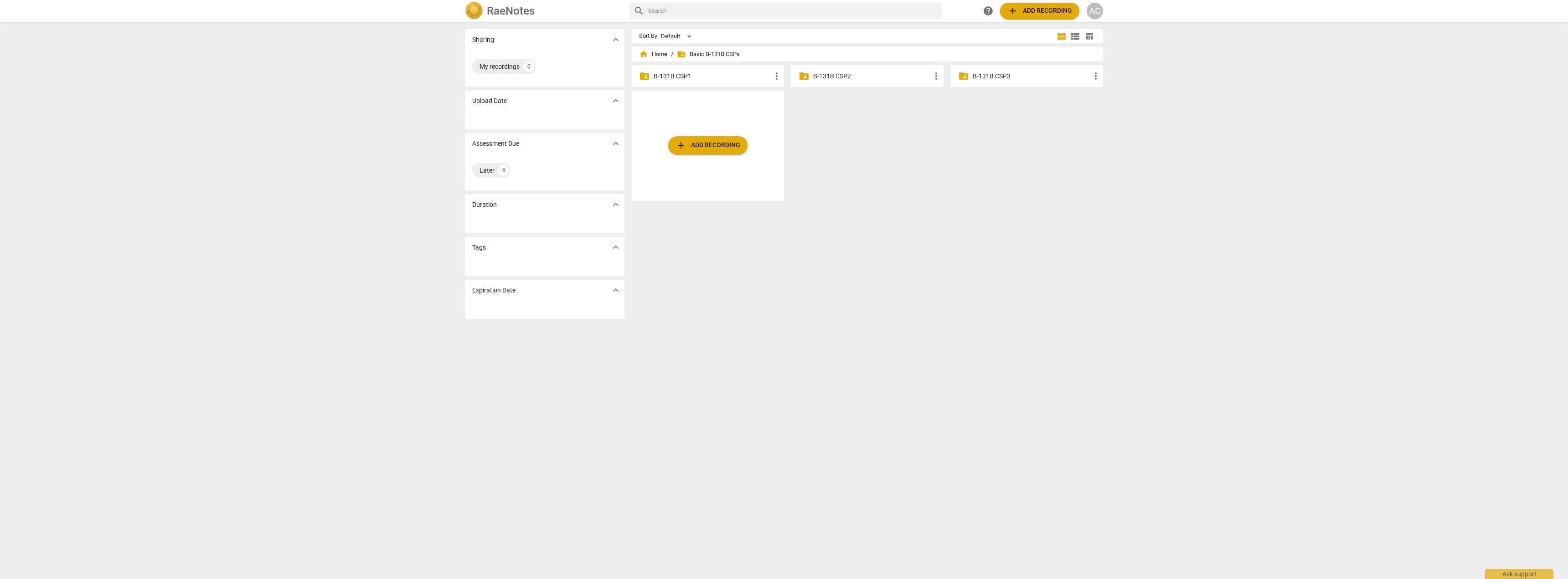
click at [502, 81] on p "B-131B CSP1" at bounding box center [712, 77] width 117 height 10
